Goal: Book appointment/travel/reservation

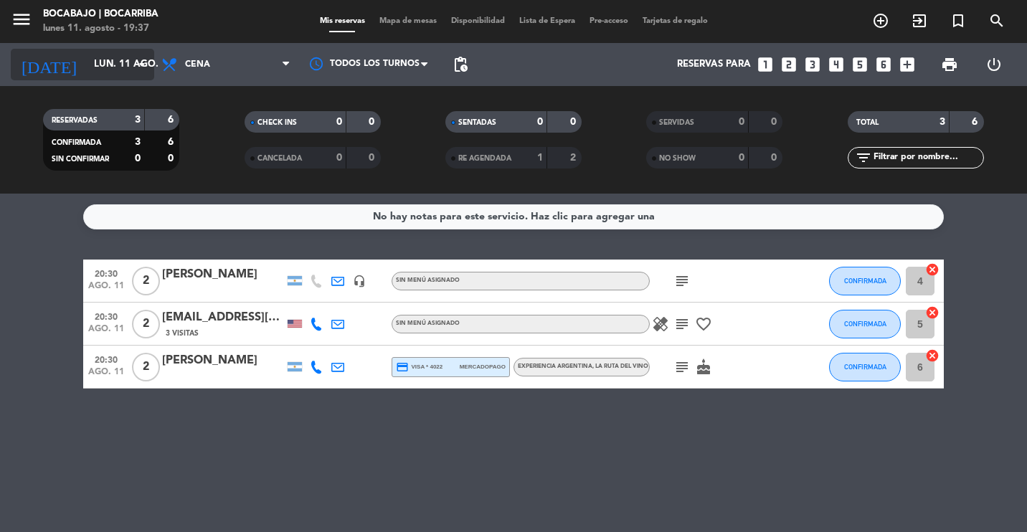
click at [121, 66] on input "lun. 11 ago." at bounding box center [149, 65] width 125 height 26
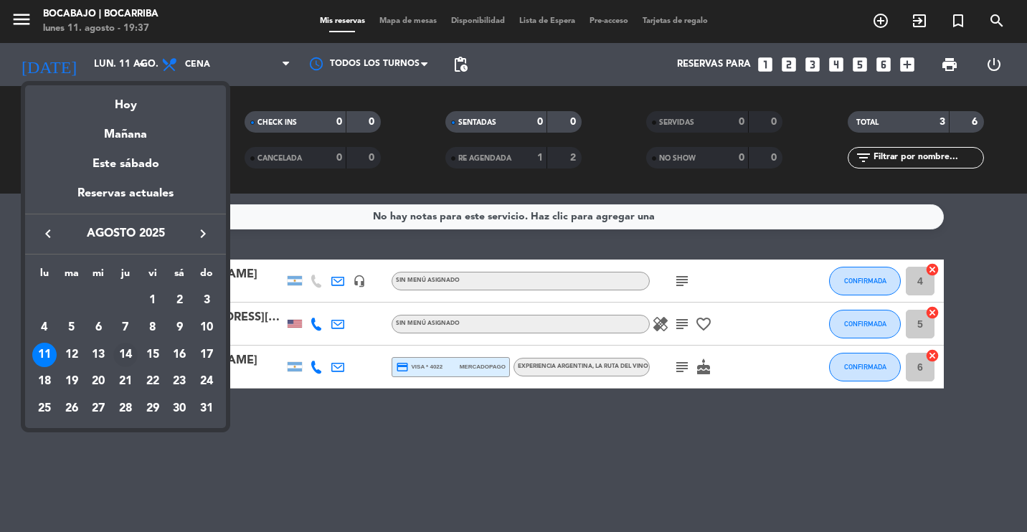
click at [126, 356] on div "14" at bounding box center [125, 355] width 24 height 24
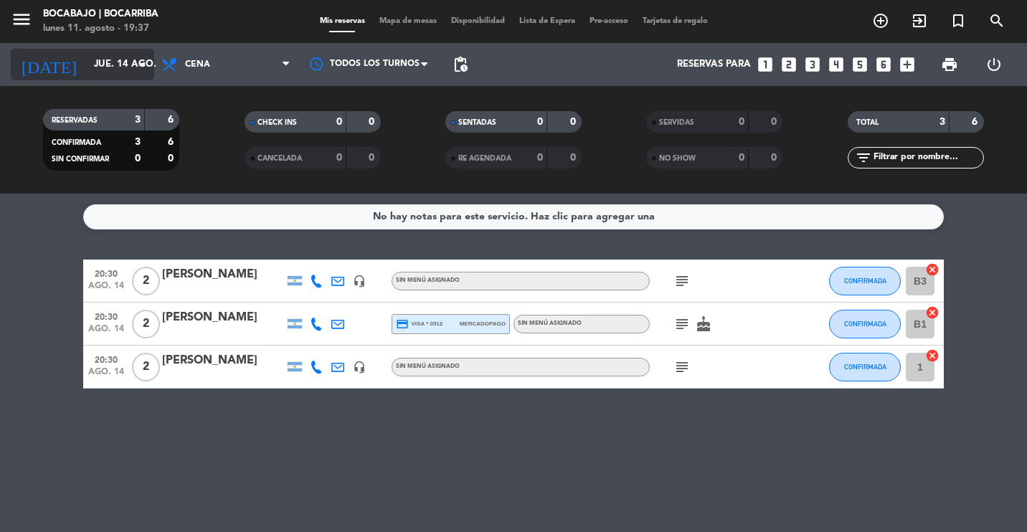
click at [87, 75] on input "jue. 14 ago." at bounding box center [149, 65] width 125 height 26
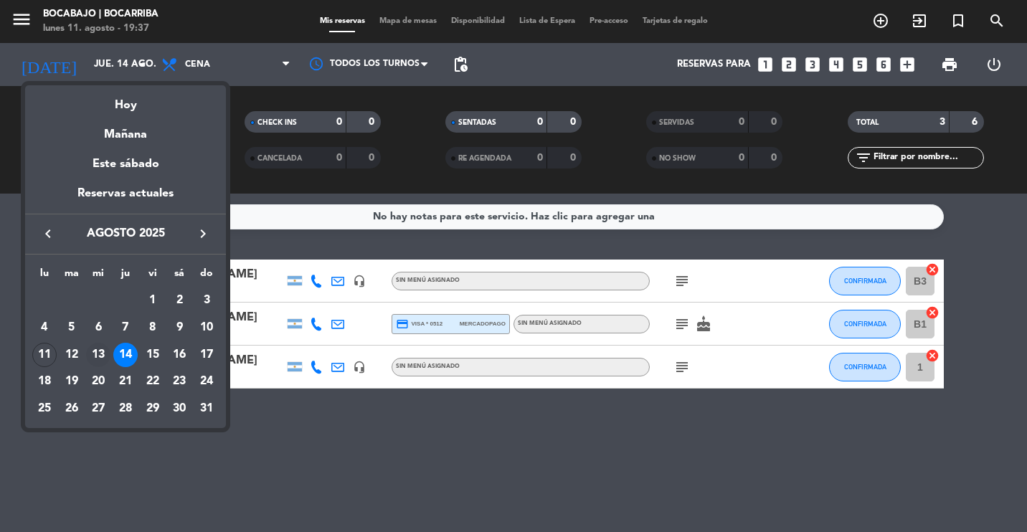
click at [98, 364] on div "13" at bounding box center [98, 355] width 24 height 24
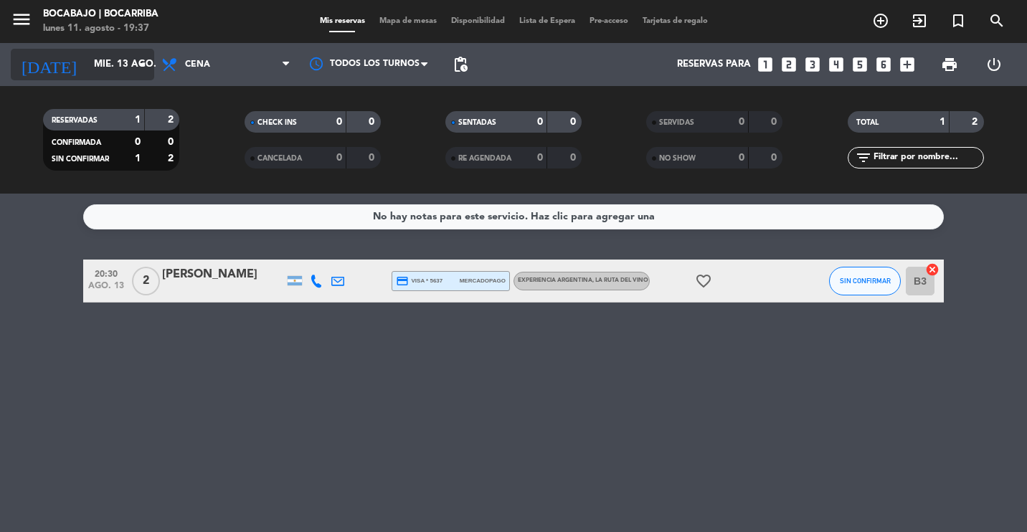
click at [87, 69] on input "mié. 13 ago." at bounding box center [149, 65] width 125 height 26
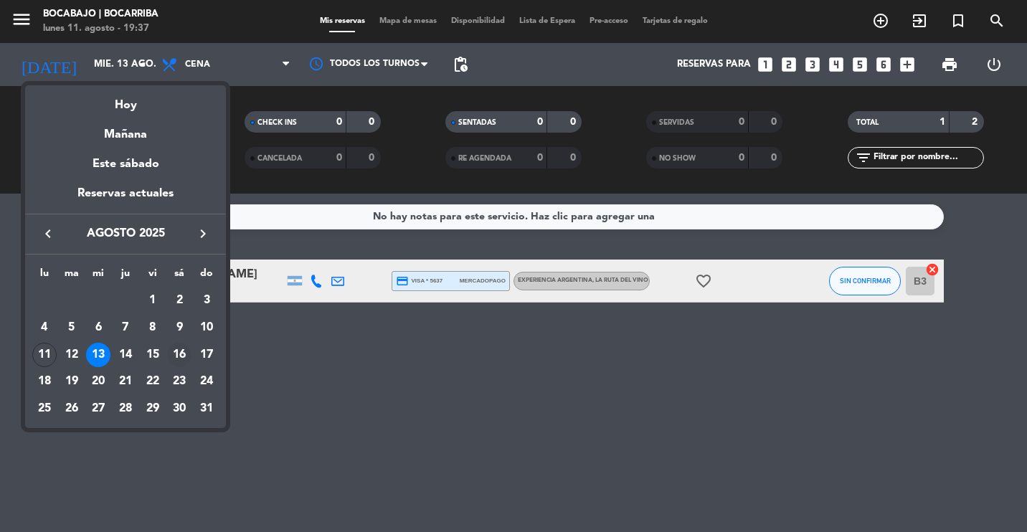
click at [179, 353] on div "16" at bounding box center [179, 355] width 24 height 24
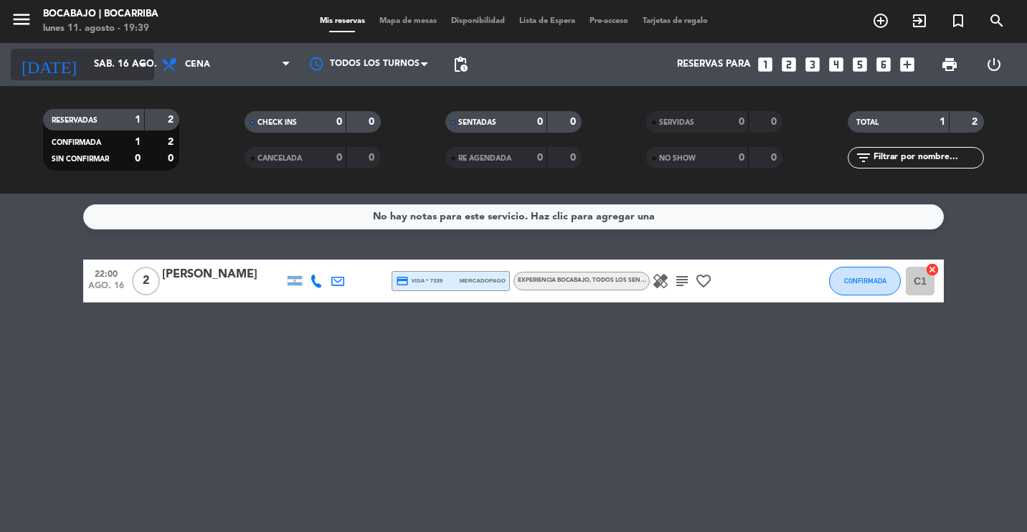
click at [120, 62] on input "sáb. 16 ago." at bounding box center [149, 65] width 125 height 26
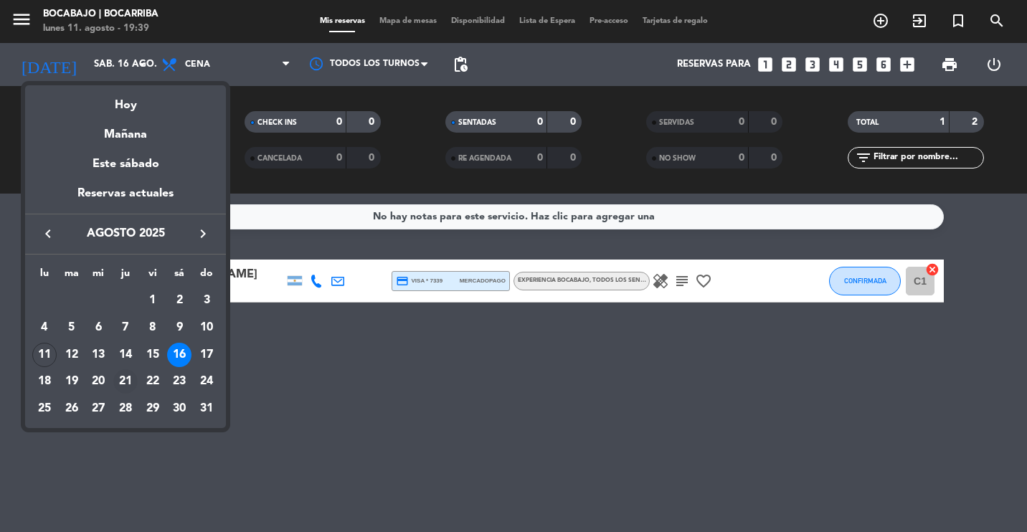
click at [121, 383] on div "21" at bounding box center [125, 381] width 24 height 24
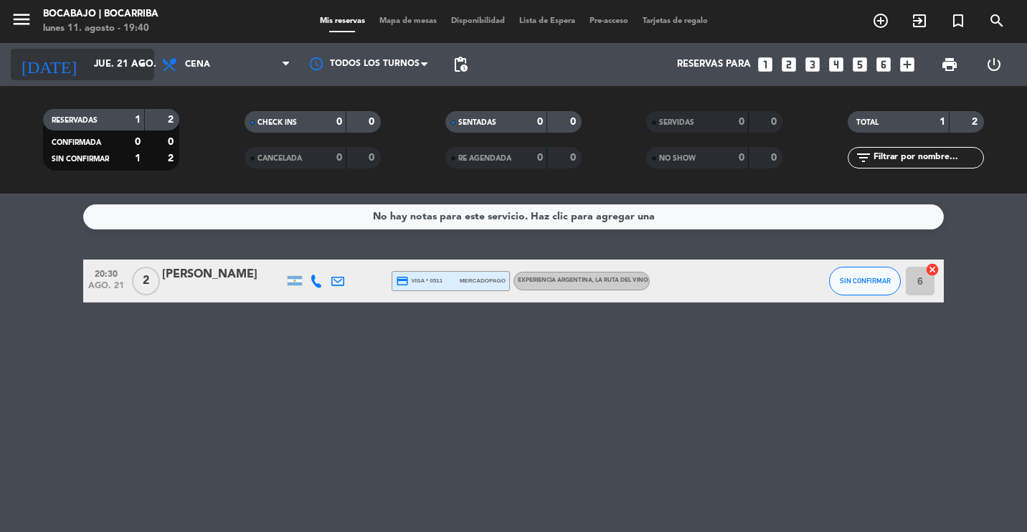
click at [96, 61] on input "jue. 21 ago." at bounding box center [149, 65] width 125 height 26
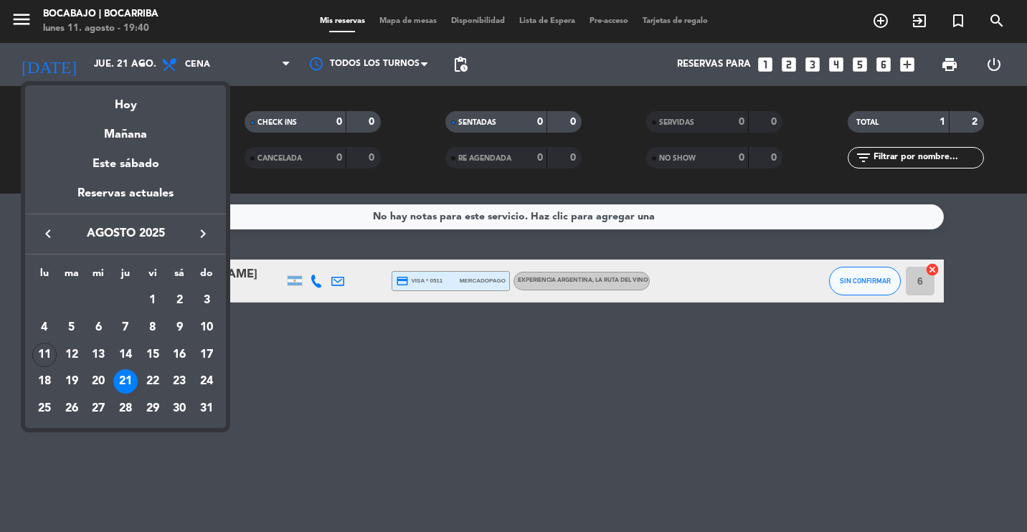
click at [125, 388] on div "21" at bounding box center [125, 381] width 24 height 24
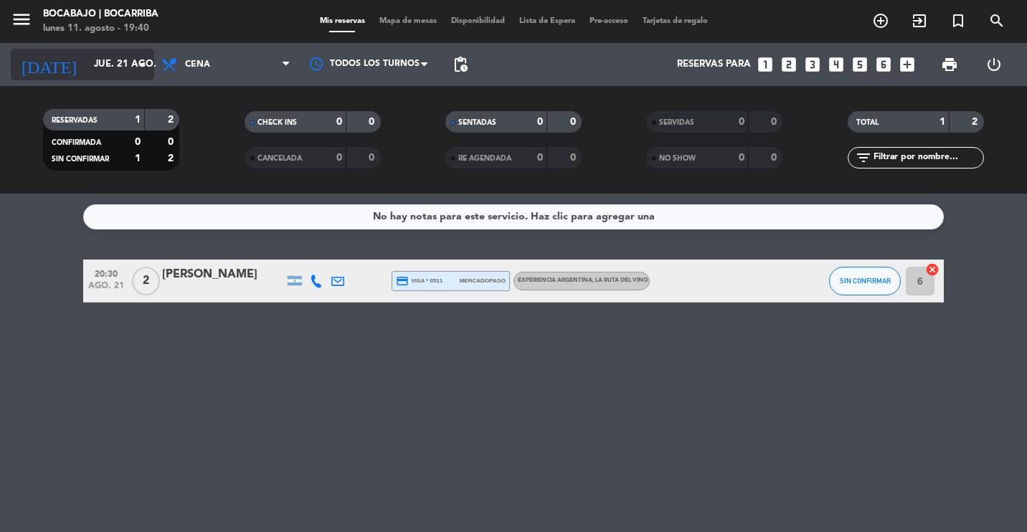
click at [98, 70] on input "jue. 21 ago." at bounding box center [149, 65] width 125 height 26
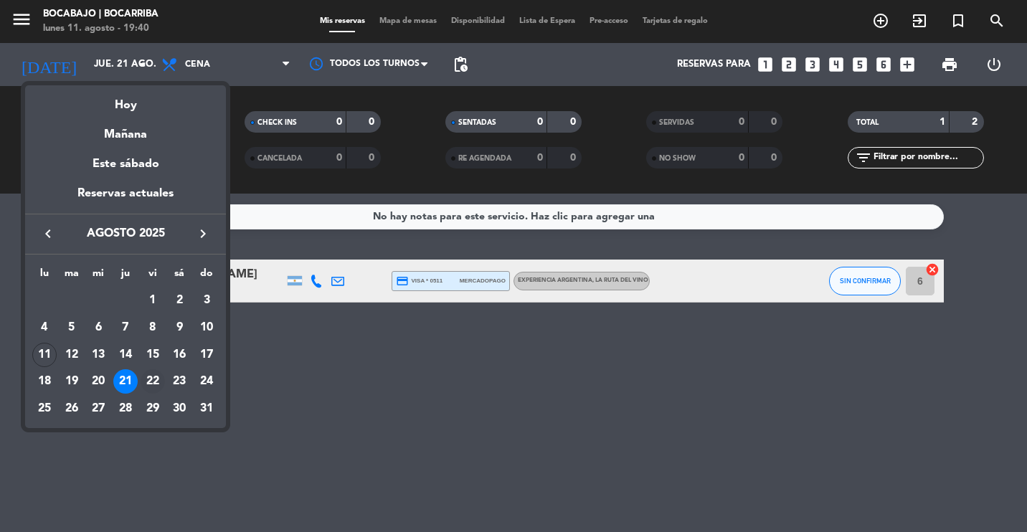
click at [153, 384] on div "22" at bounding box center [153, 381] width 24 height 24
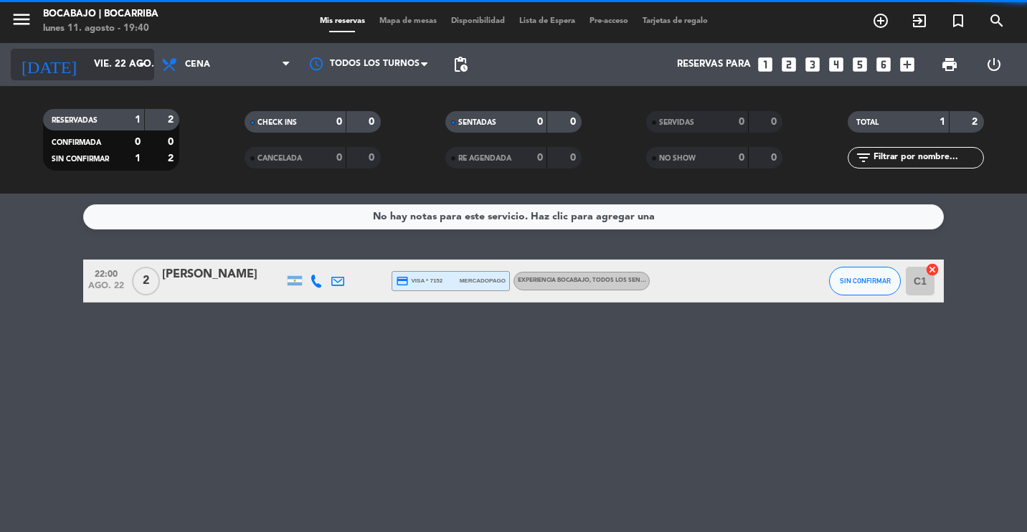
click at [112, 59] on input "vie. 22 ago." at bounding box center [149, 65] width 125 height 26
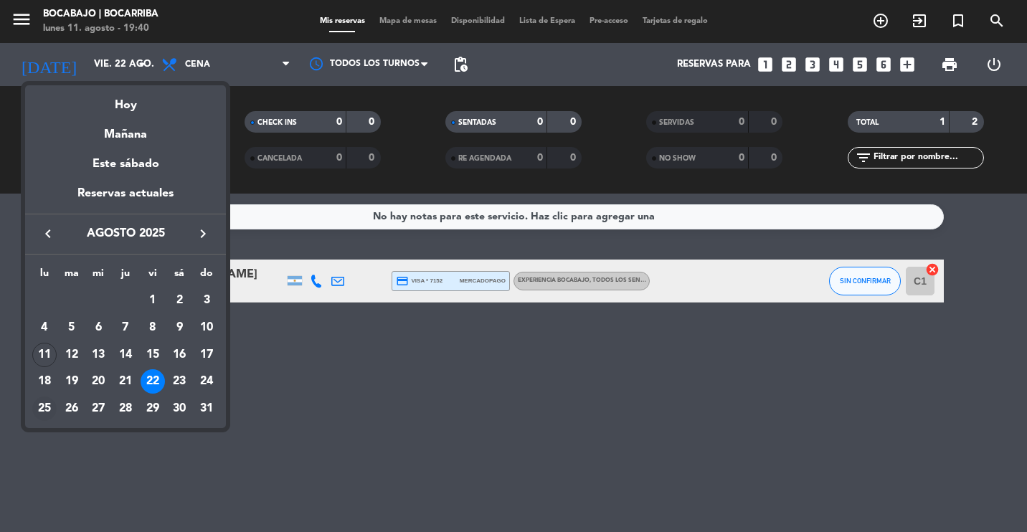
click at [46, 411] on div "25" at bounding box center [44, 409] width 24 height 24
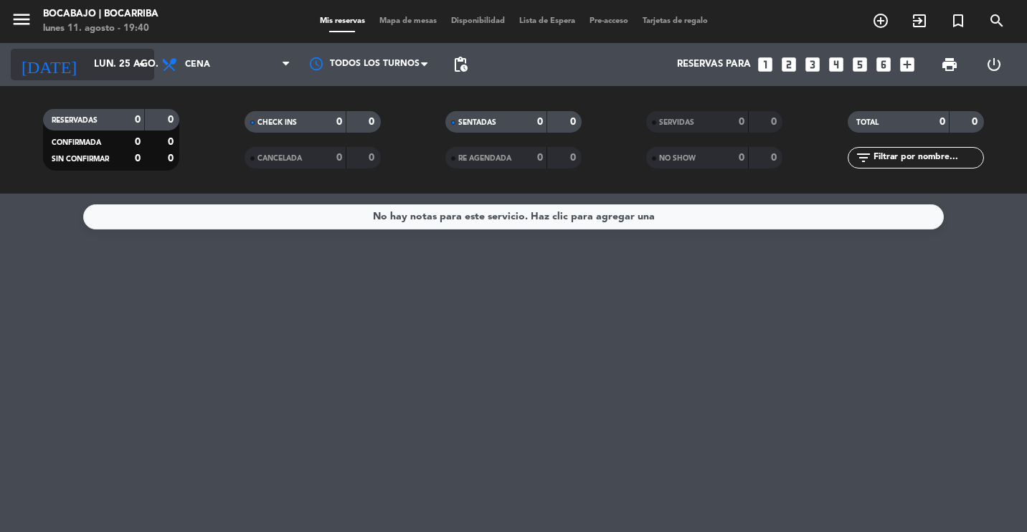
click at [115, 70] on input "lun. 25 ago." at bounding box center [149, 65] width 125 height 26
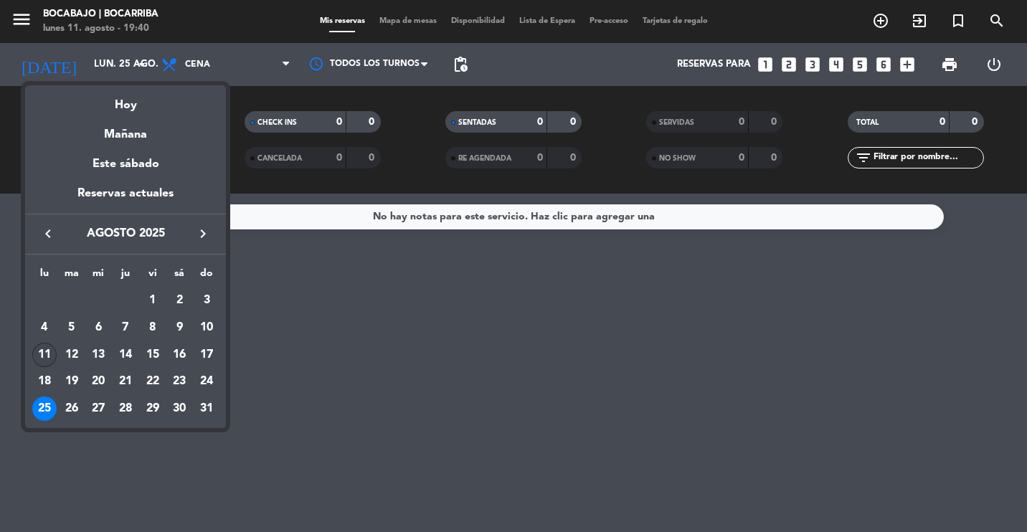
click at [47, 360] on div "11" at bounding box center [44, 355] width 24 height 24
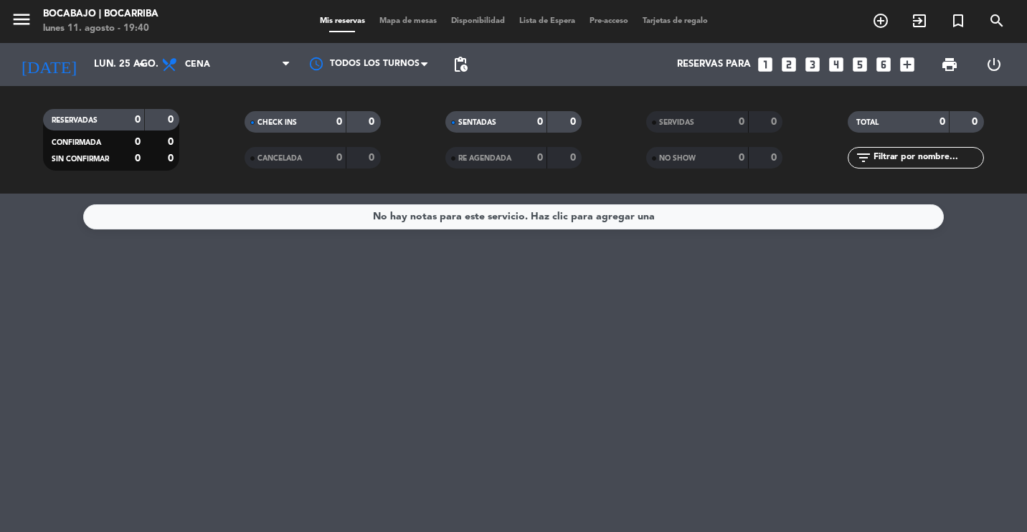
type input "lun. 11 ago."
